Goal: Information Seeking & Learning: Learn about a topic

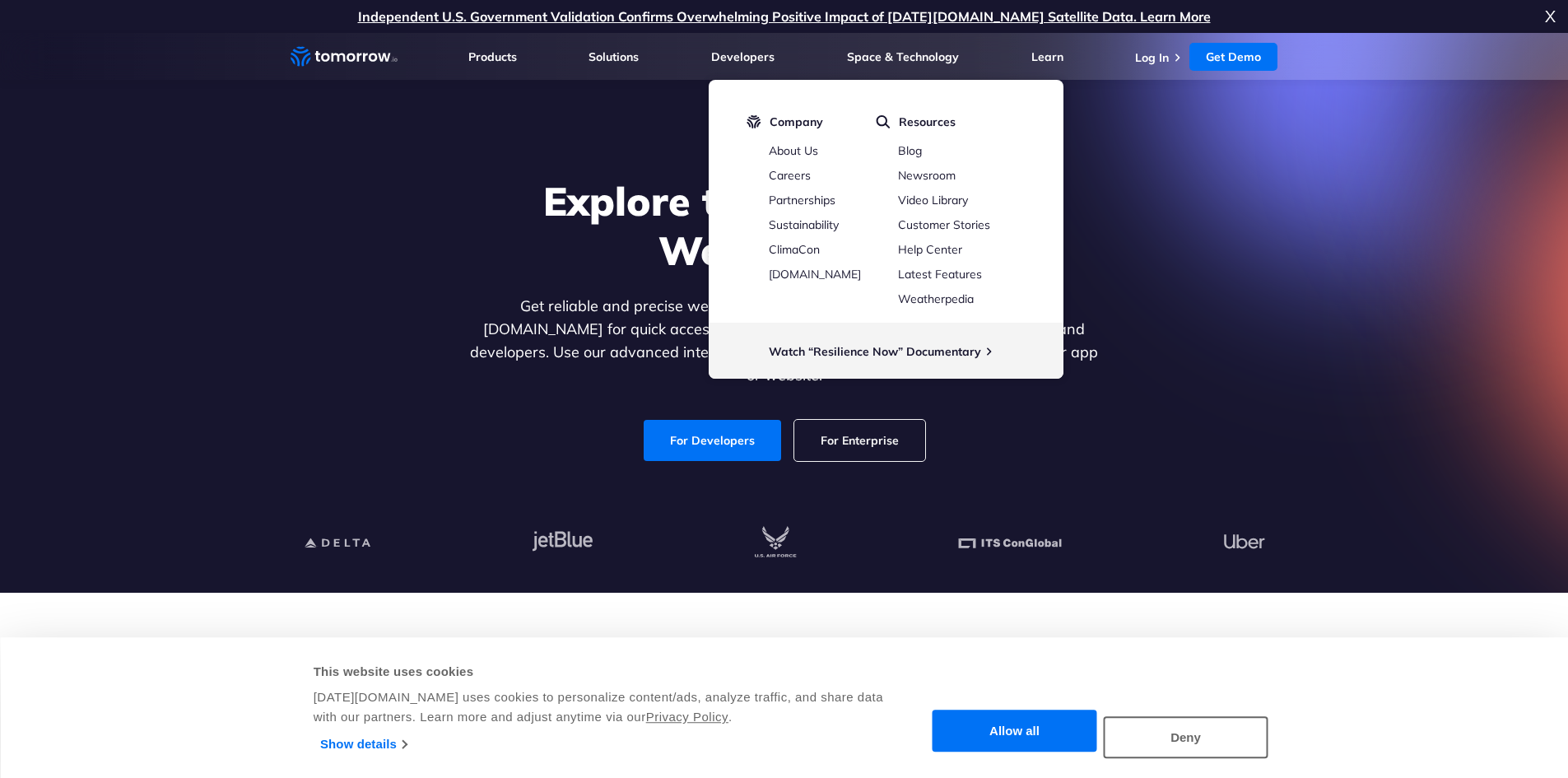
click at [1202, 434] on div "Explore the World’s Best Weather API Get reliable and precise weather data thro…" at bounding box center [784, 319] width 1014 height 350
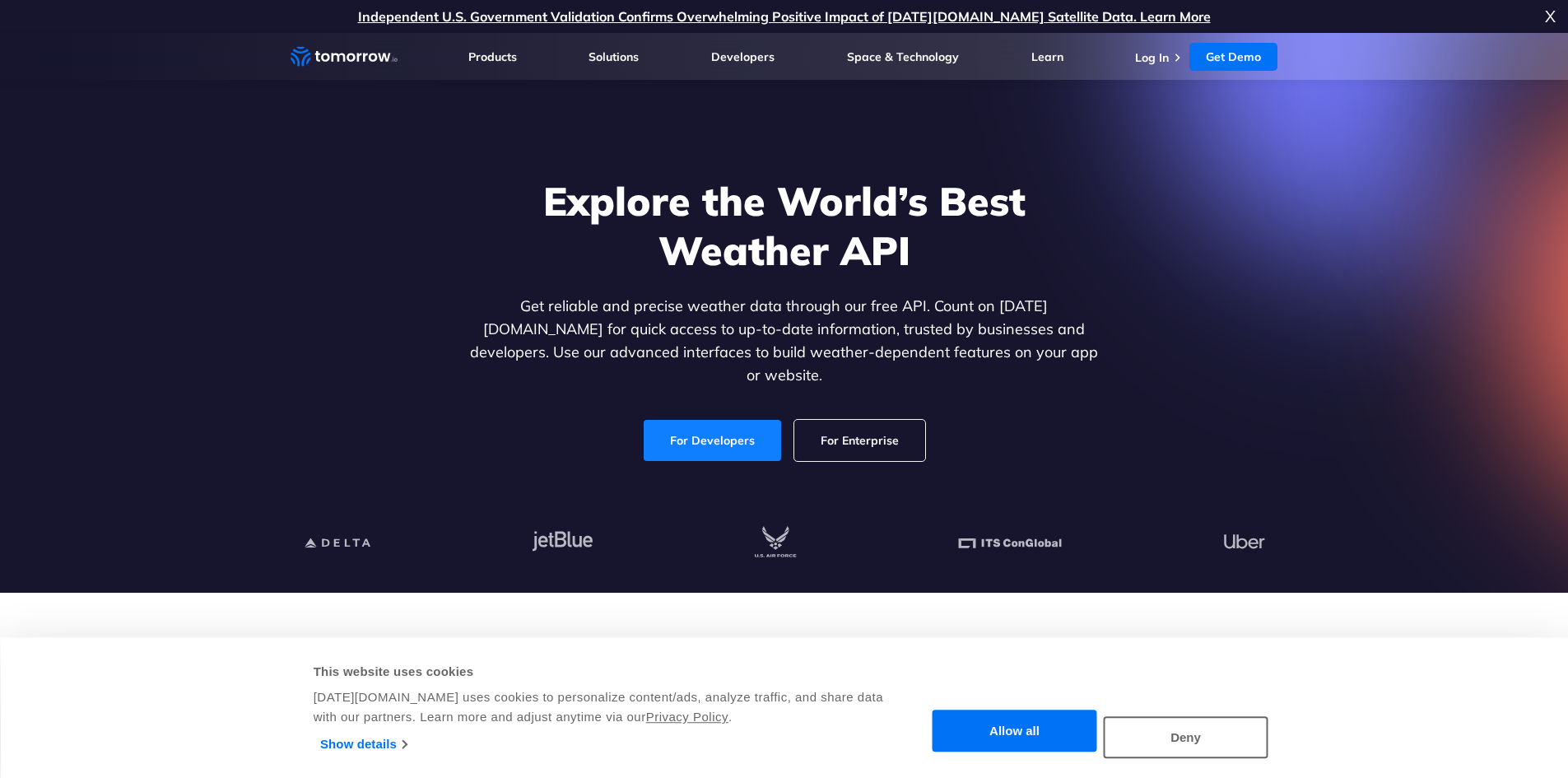
click at [670, 427] on link "For Developers" at bounding box center [712, 440] width 137 height 41
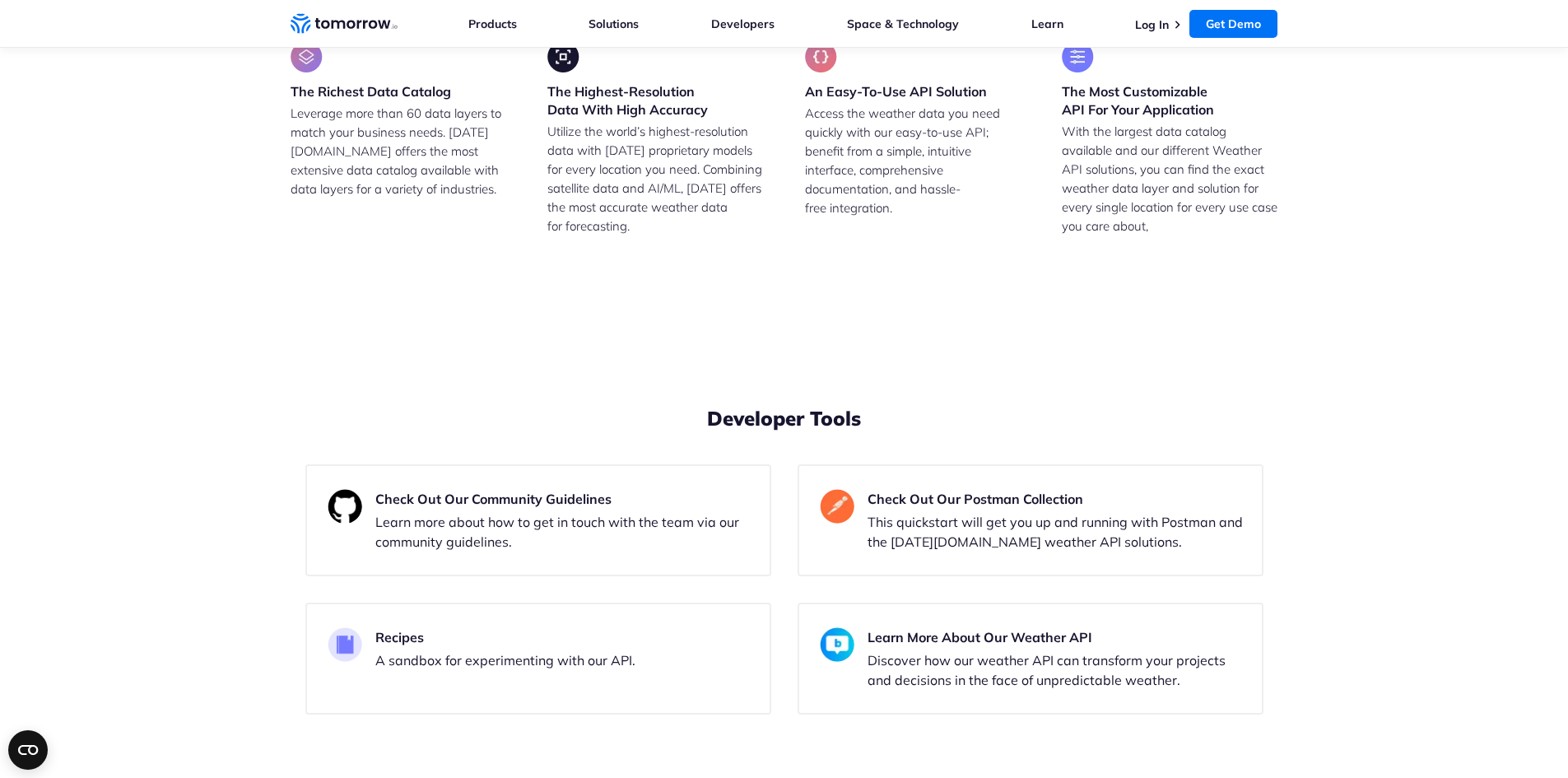
scroll to position [5130, 0]
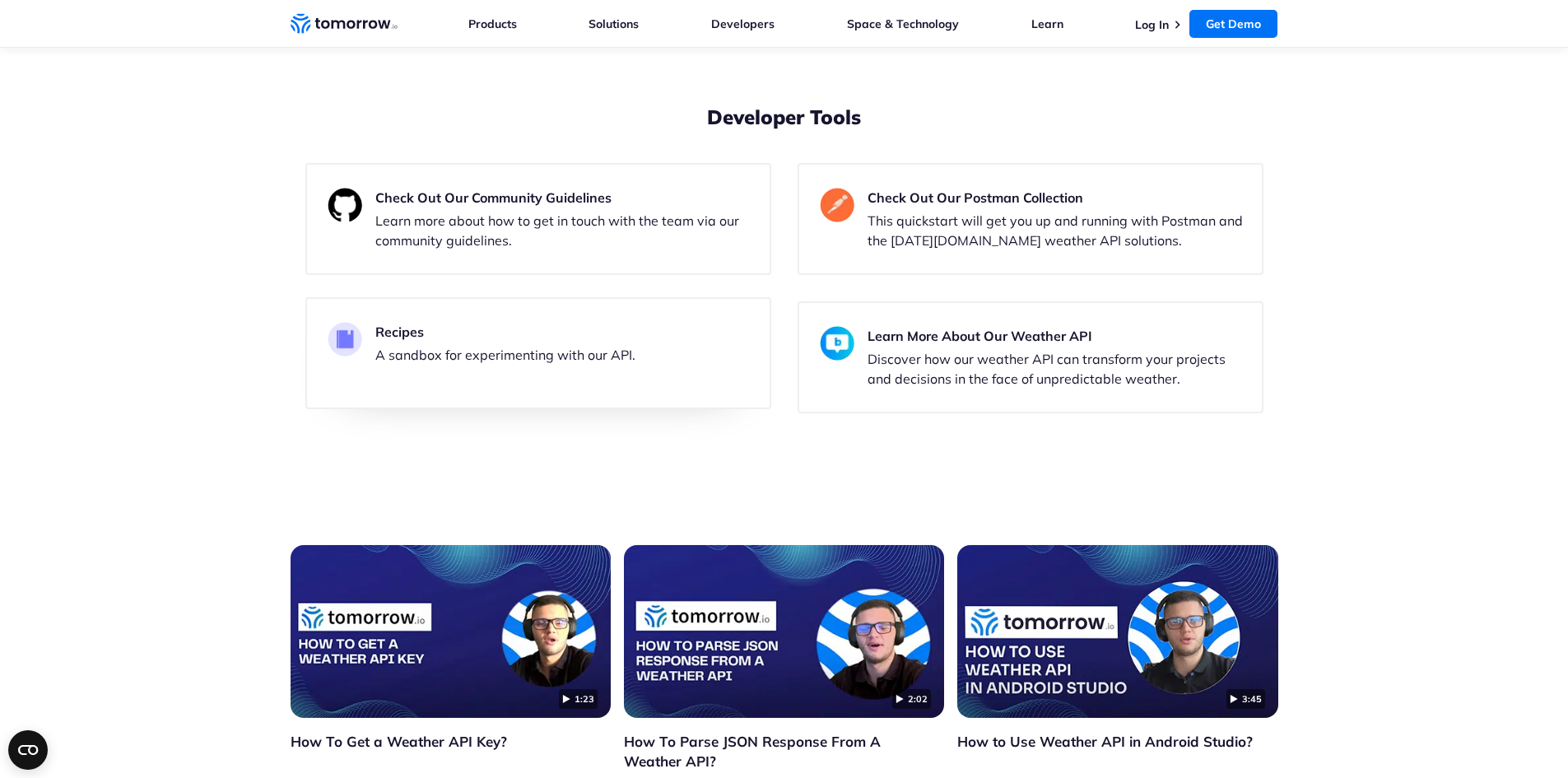
click at [665, 329] on link "Recipes A sandbox for experimenting with our API." at bounding box center [537, 353] width 465 height 112
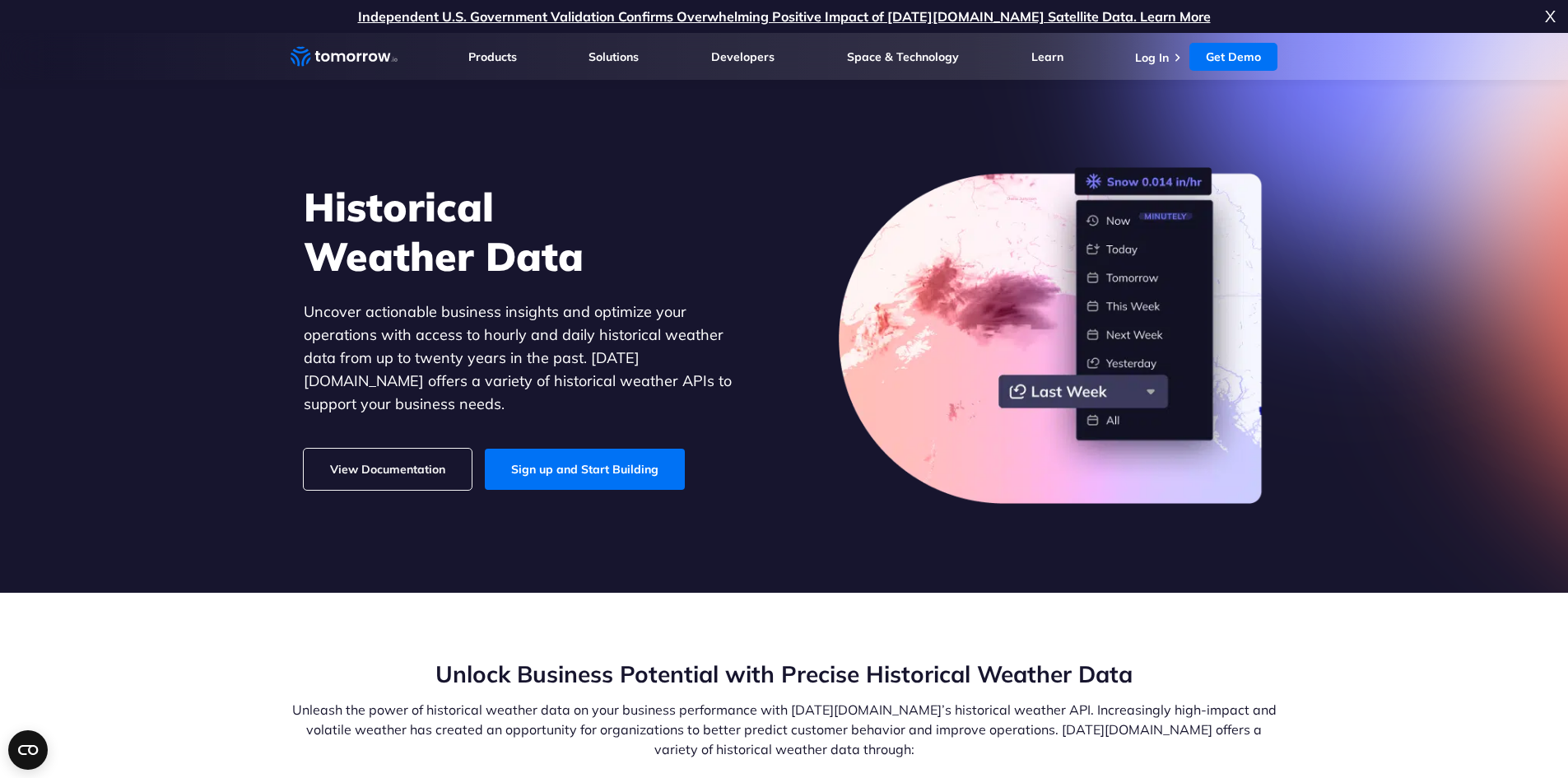
click at [173, 310] on section "Historical Weather Data Uncover actionable business insights and optimize your …" at bounding box center [784, 313] width 1568 height 559
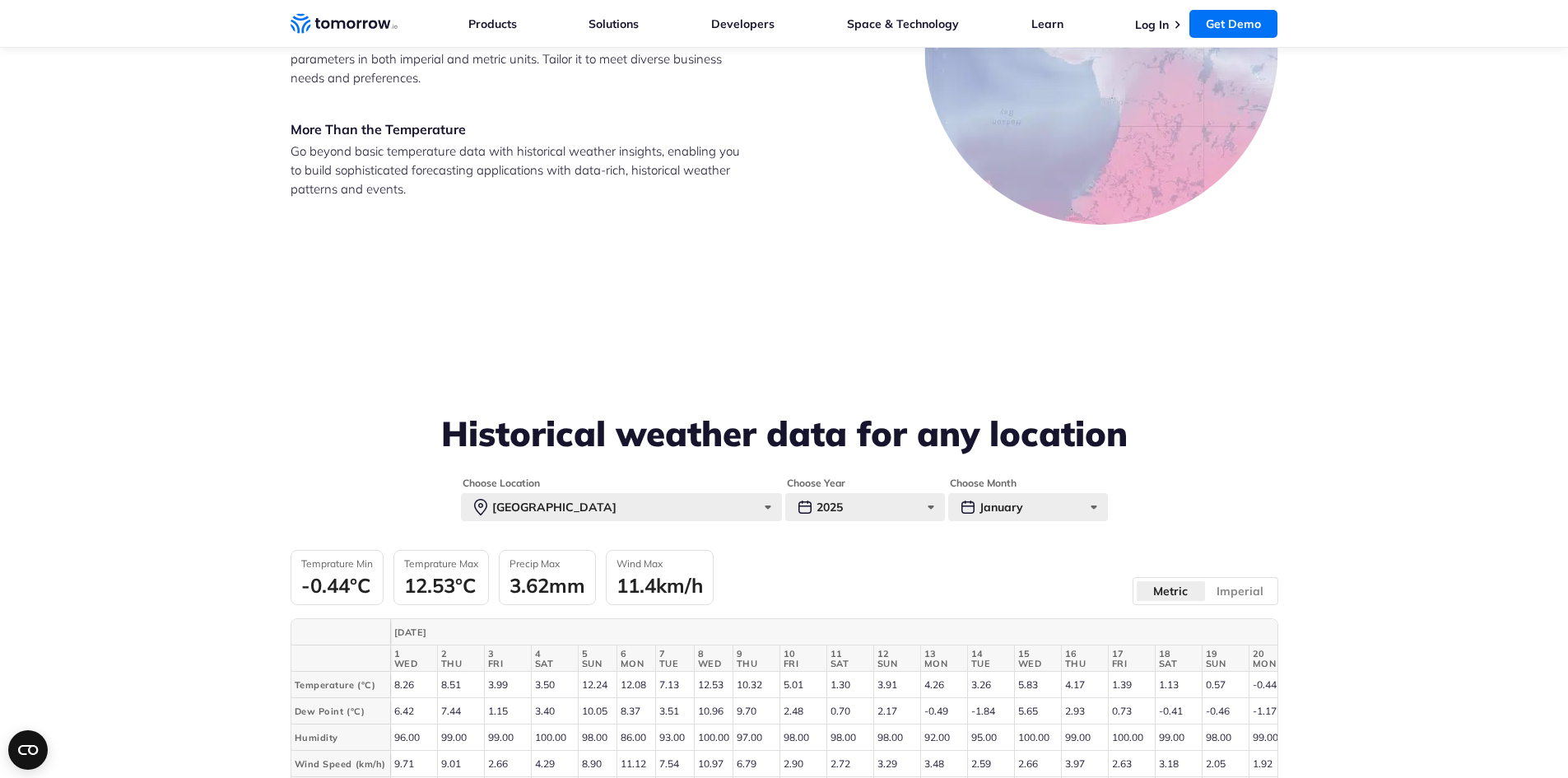
scroll to position [3622, 0]
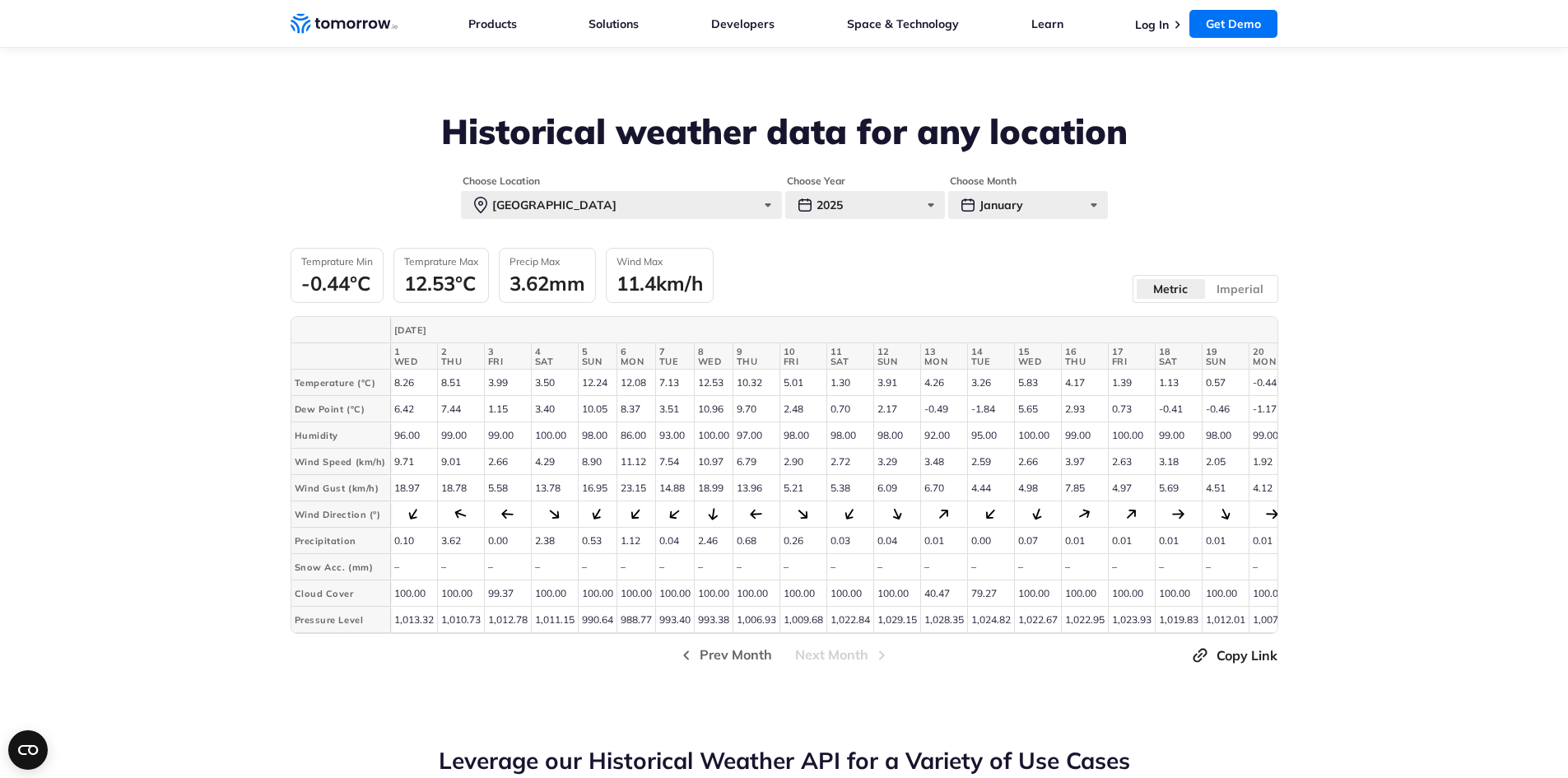
drag, startPoint x: 781, startPoint y: 403, endPoint x: 898, endPoint y: 466, distance: 132.9
click at [898, 466] on tbody "Temperature (°C) 8.26 8.51 3.99 3.50 Humidity" at bounding box center [1022, 501] width 1462 height 263
click at [898, 466] on td "3.29" at bounding box center [896, 461] width 47 height 26
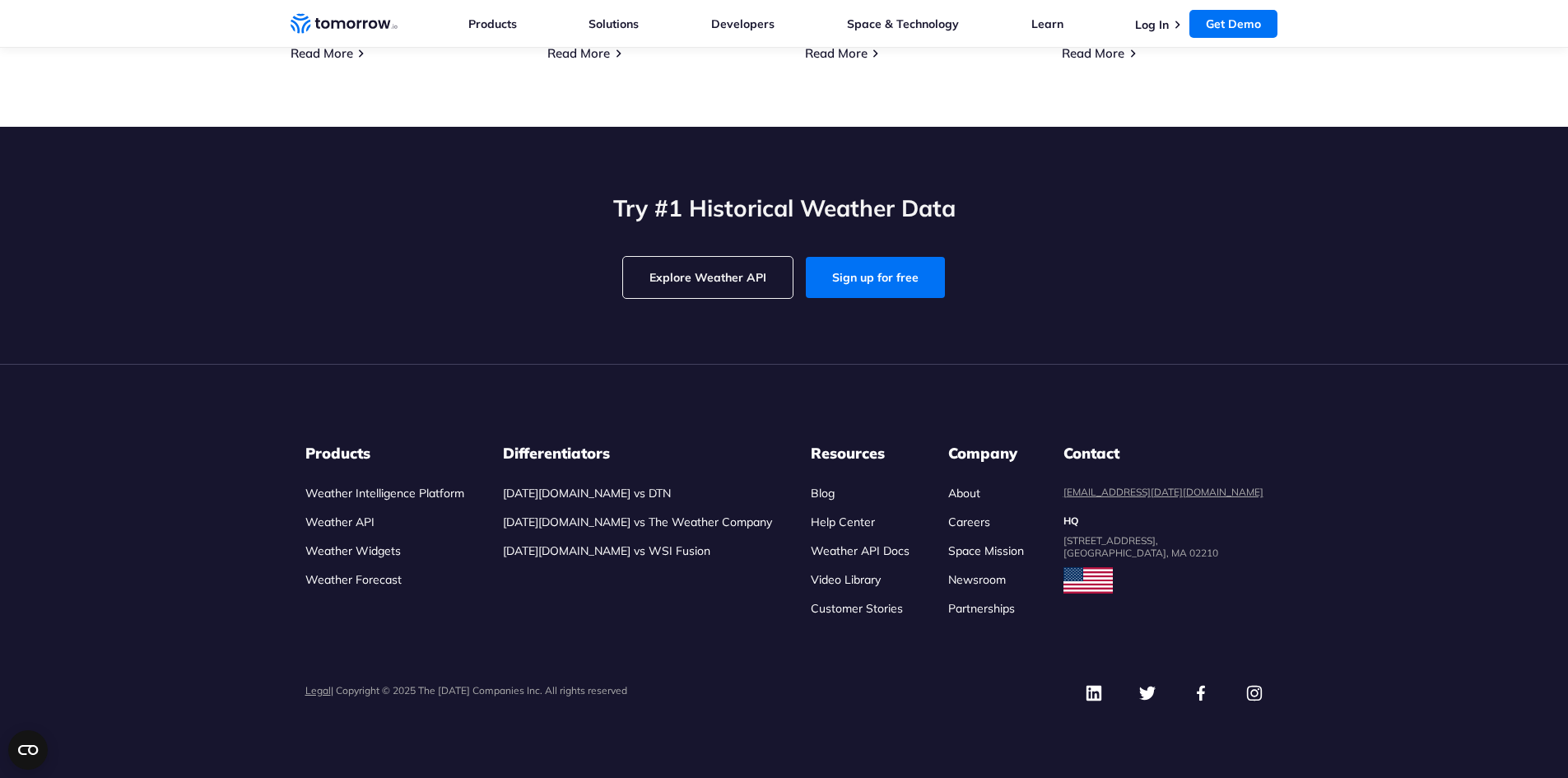
scroll to position [4351, 0]
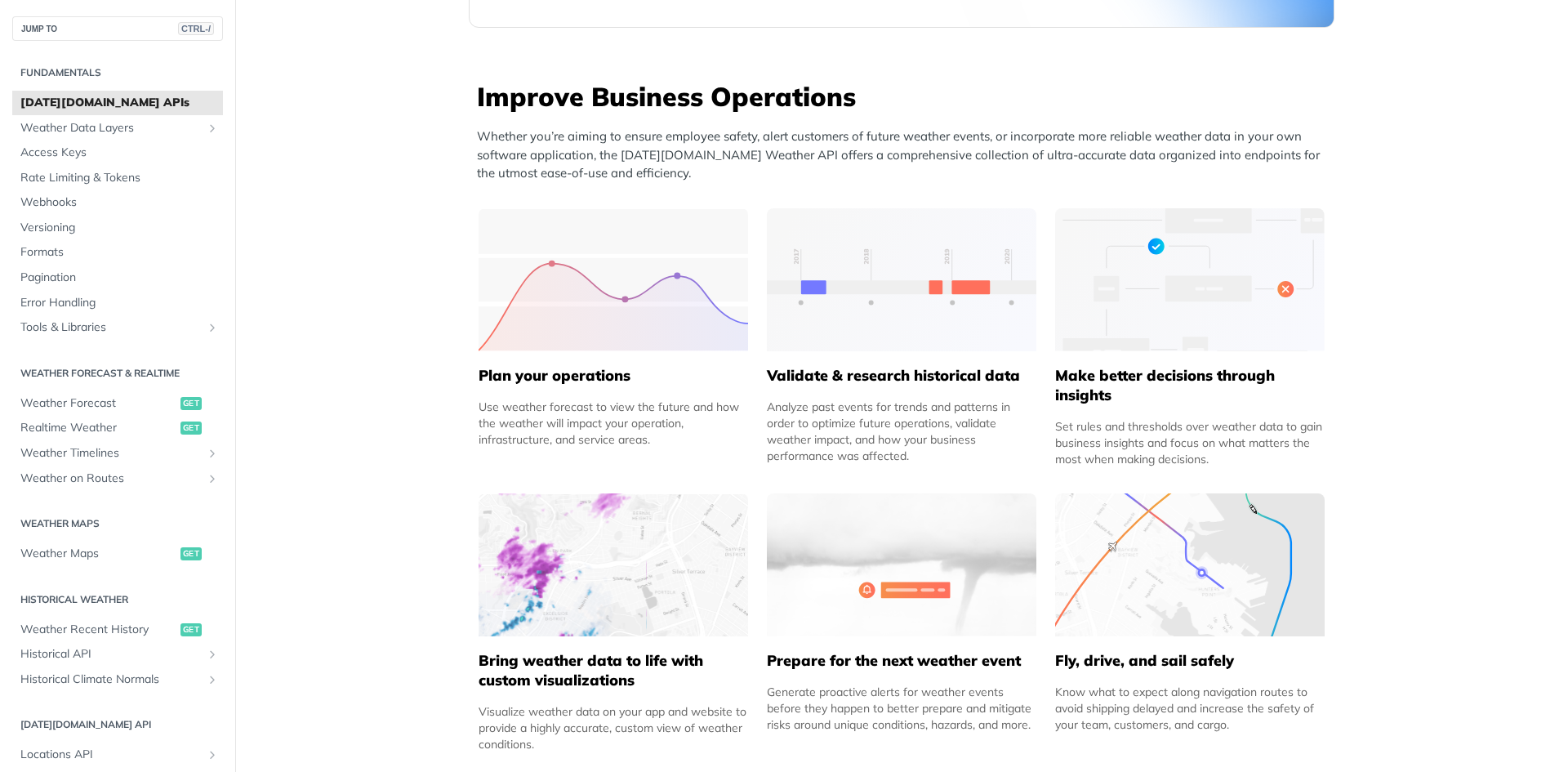
scroll to position [300, 0]
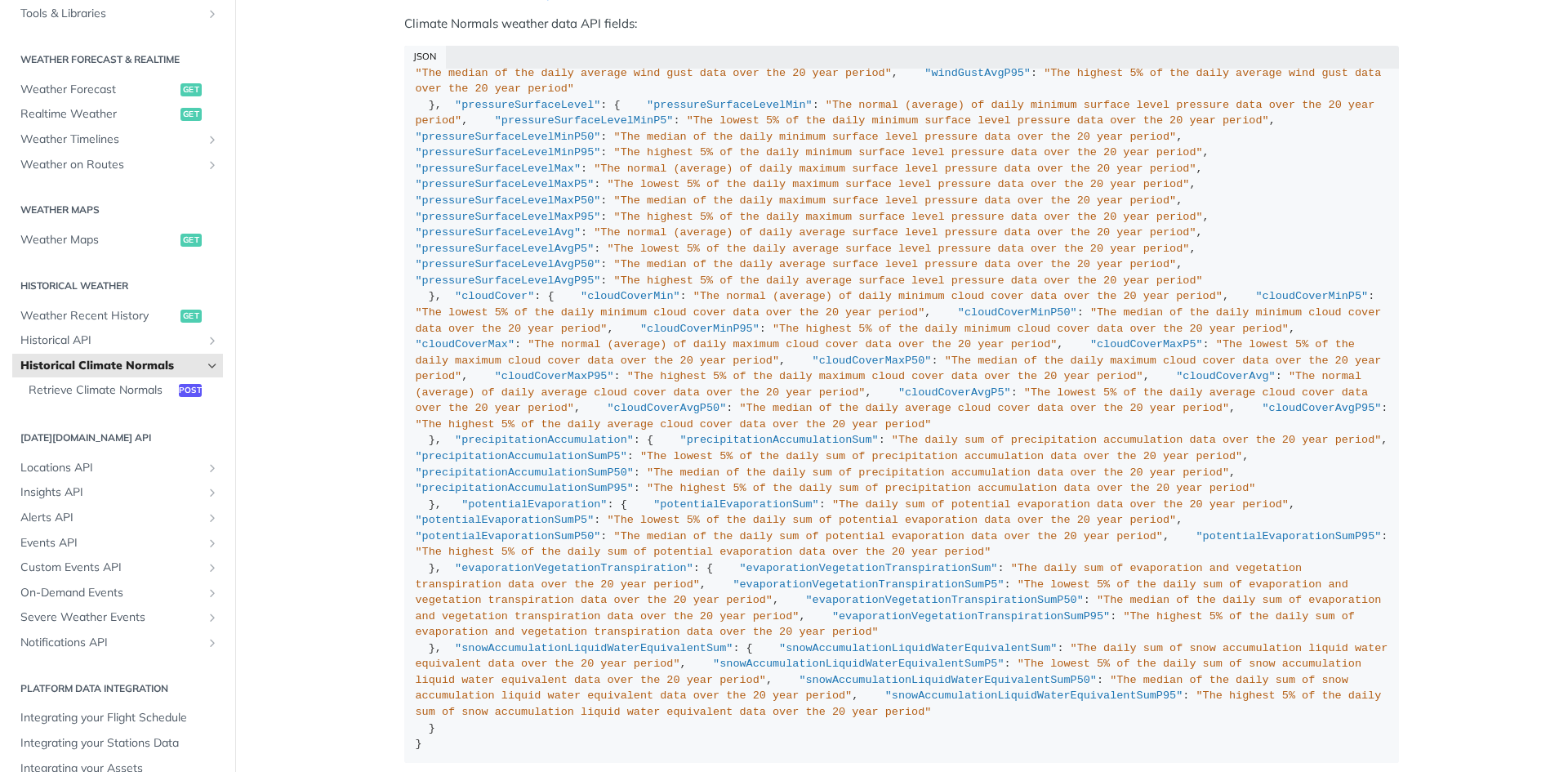
scroll to position [1704, 0]
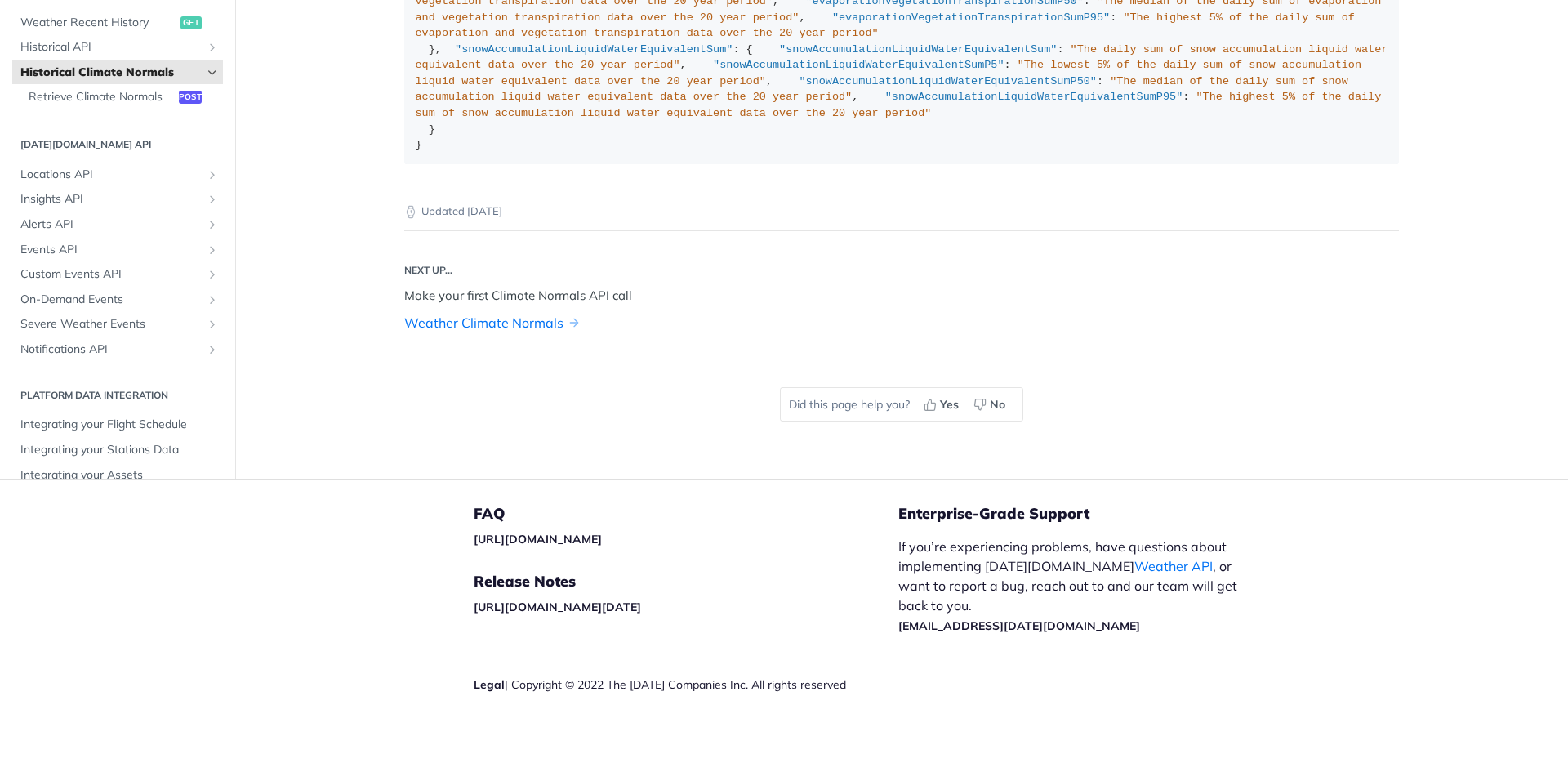
click at [534, 323] on link "Weather Climate Normals" at bounding box center [484, 322] width 159 height 19
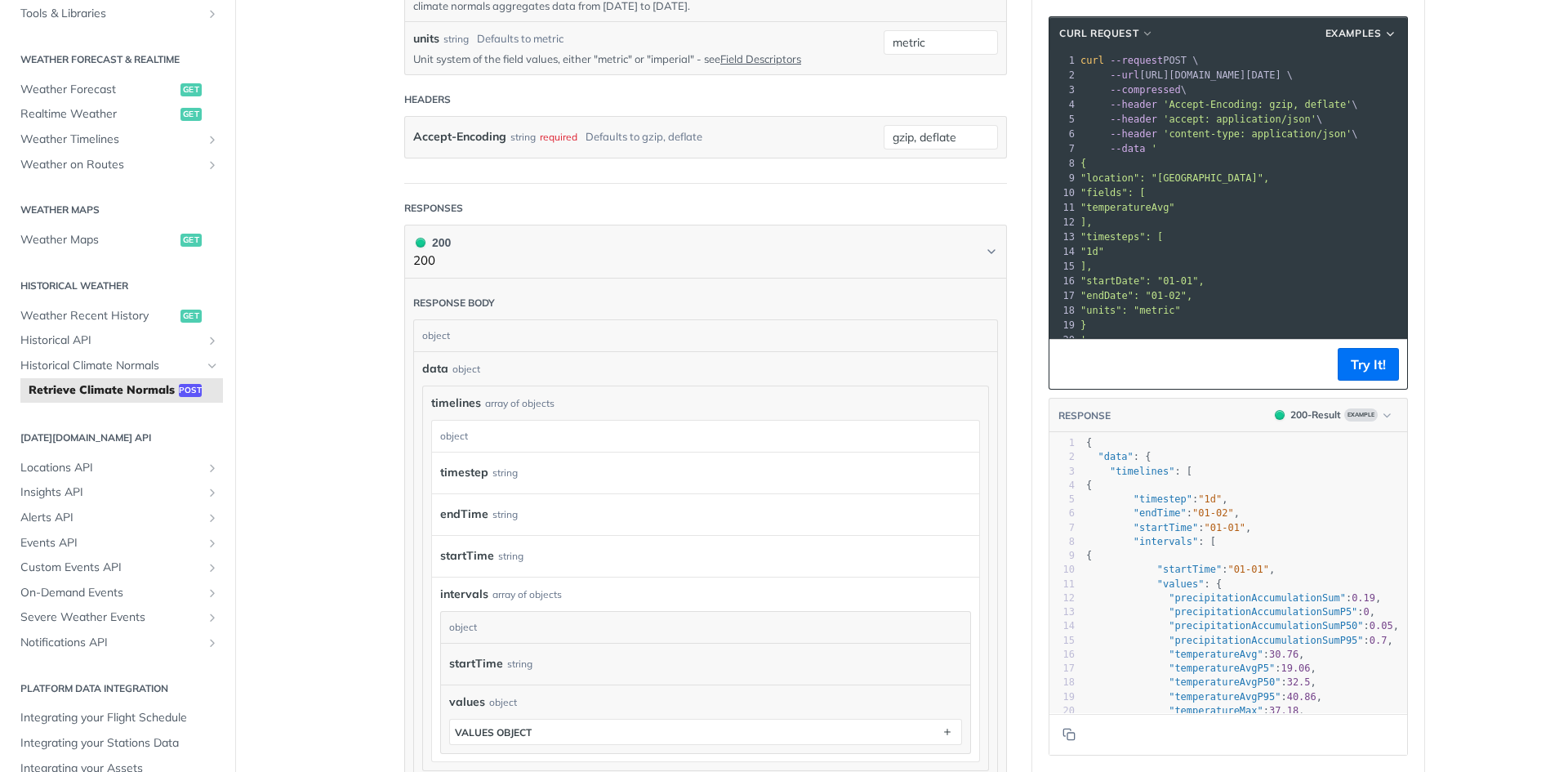
scroll to position [593, 0]
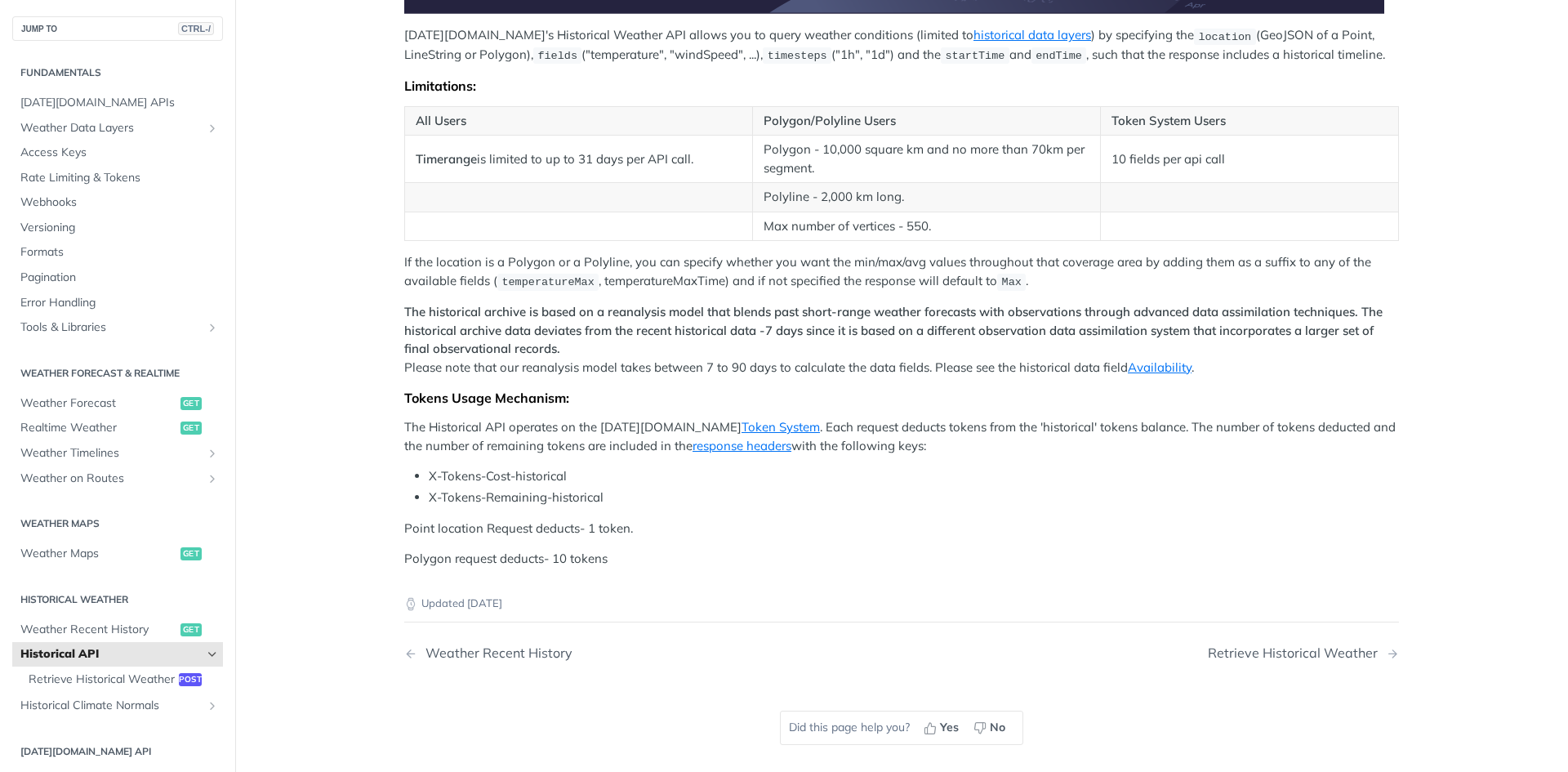
scroll to position [898, 0]
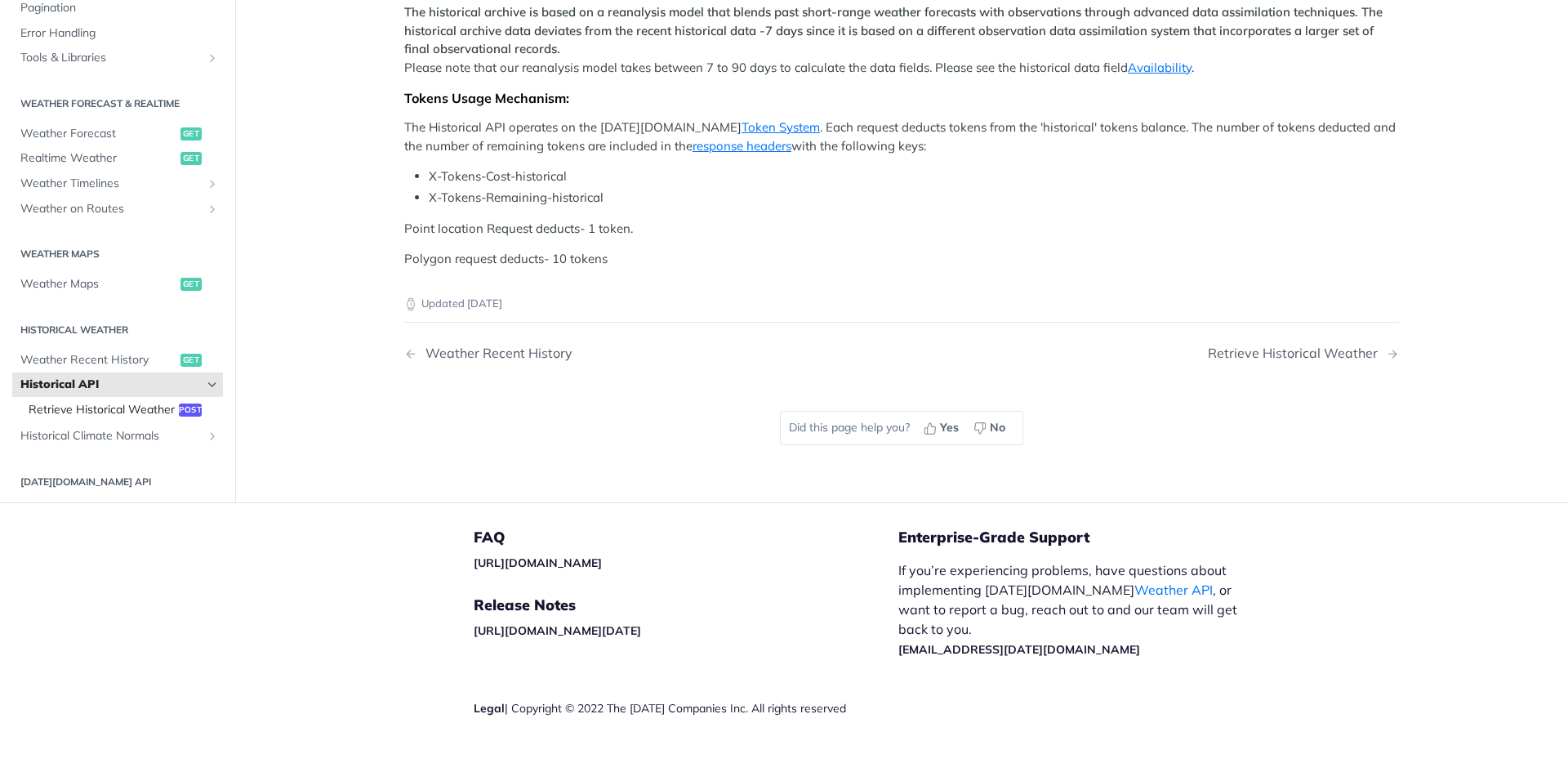
click at [162, 417] on span "Retrieve Historical Weather" at bounding box center [102, 408] width 146 height 16
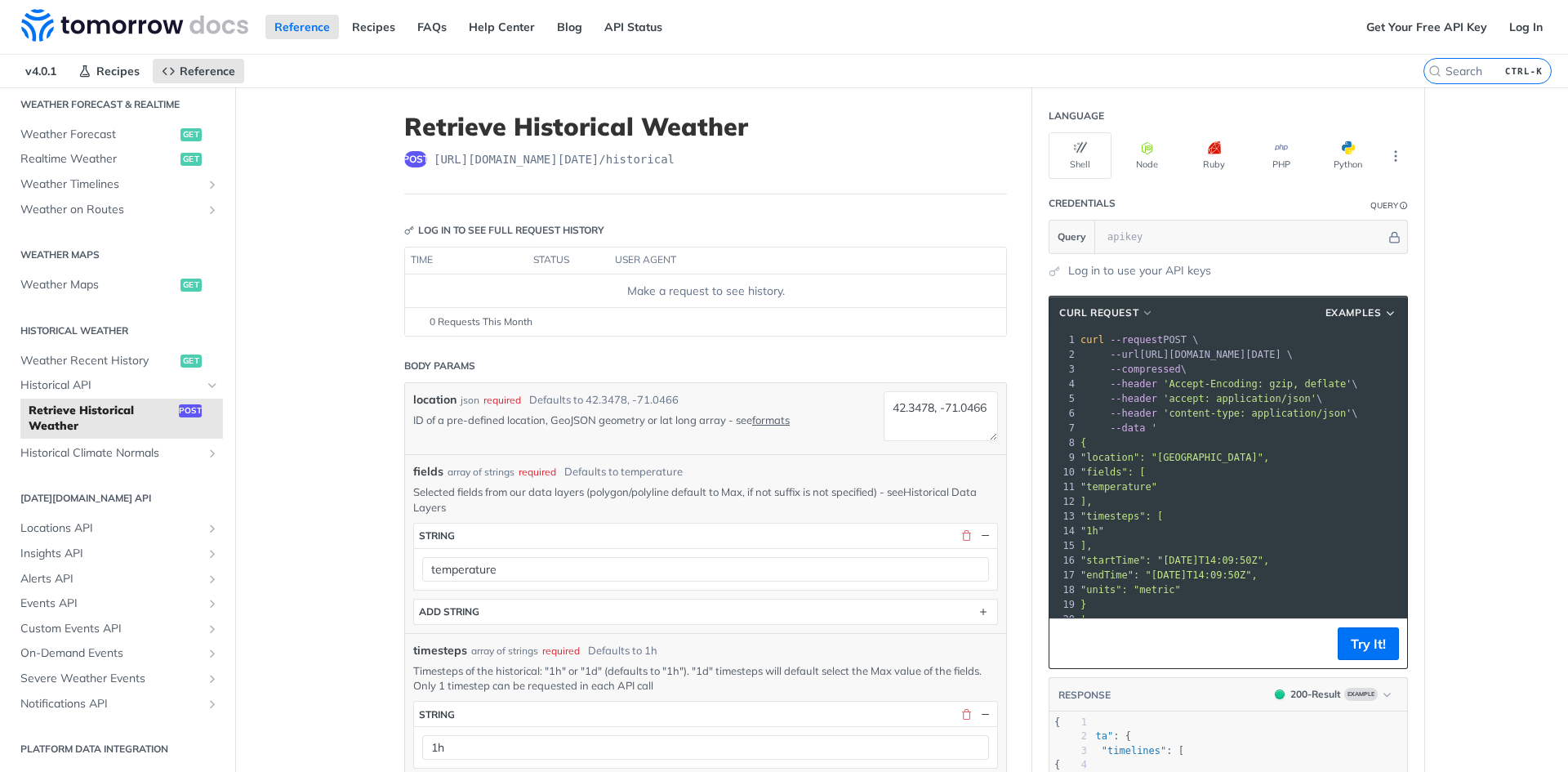
click at [926, 496] on link "Historical Data Layers" at bounding box center [695, 498] width 564 height 28
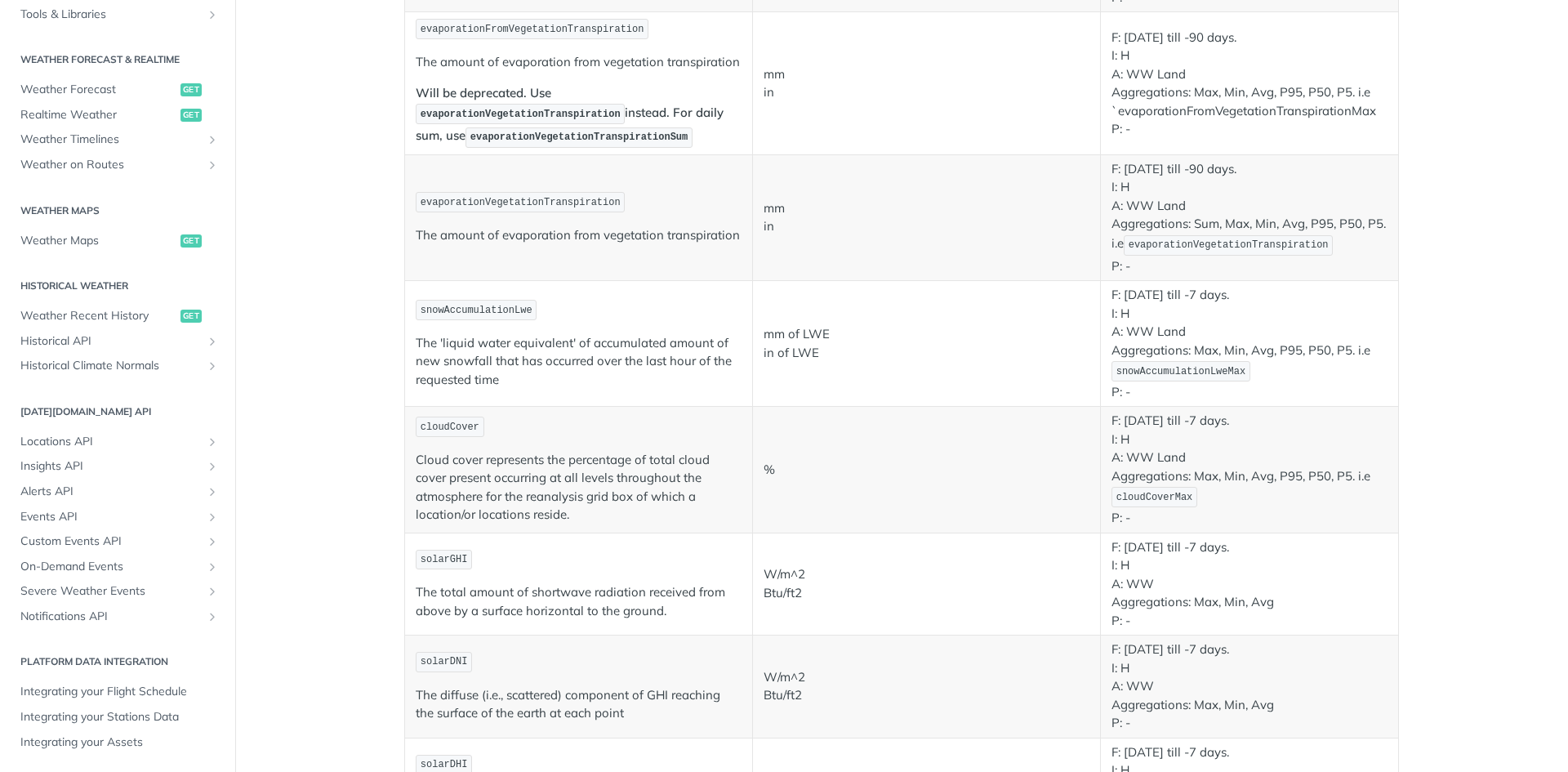
scroll to position [1797, 0]
